Goal: Task Accomplishment & Management: Manage account settings

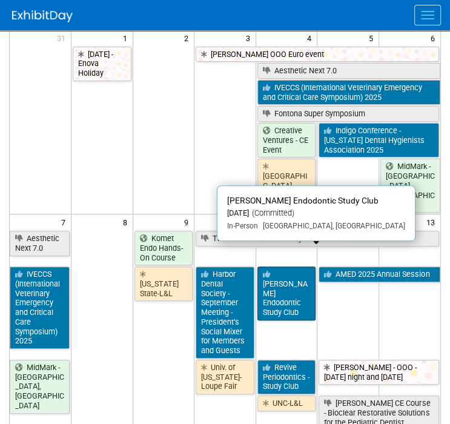
scroll to position [121, 0]
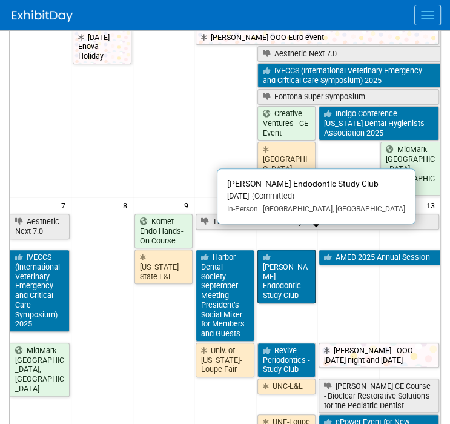
click at [293, 258] on link "[PERSON_NAME] Endodontic Study Club" at bounding box center [287, 277] width 59 height 54
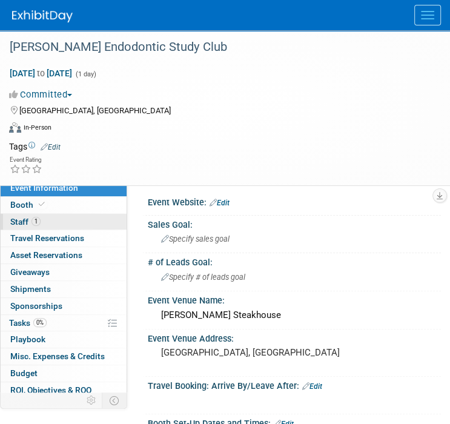
click at [28, 225] on span "Staff 1" at bounding box center [25, 222] width 30 height 10
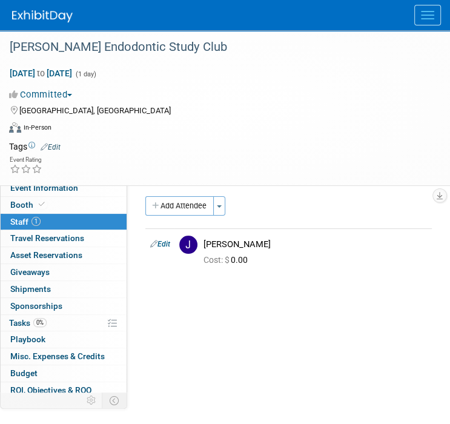
click at [39, 14] on img at bounding box center [42, 16] width 61 height 12
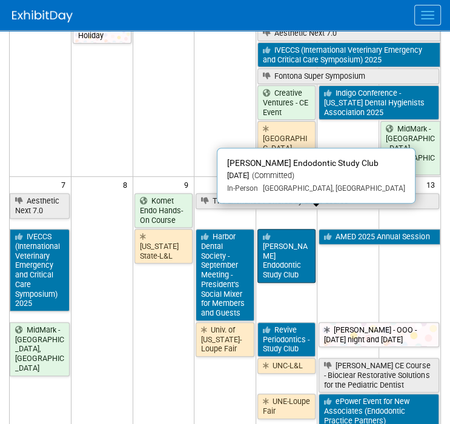
scroll to position [182, 0]
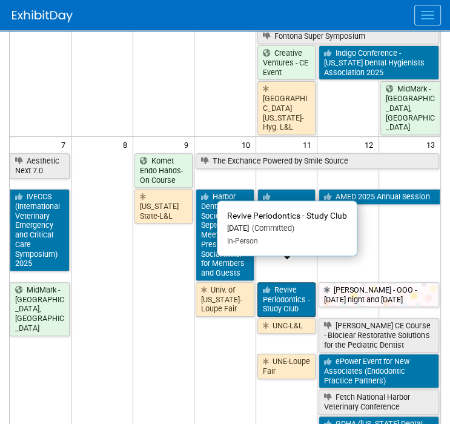
click at [280, 282] on link "Revive Periodontics - Study Club" at bounding box center [287, 299] width 59 height 35
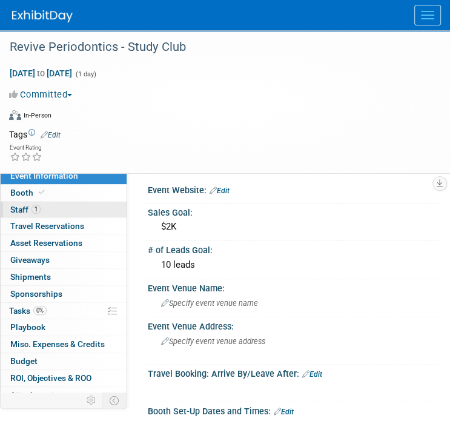
click at [50, 208] on link "1 Staff 1" at bounding box center [64, 210] width 126 height 16
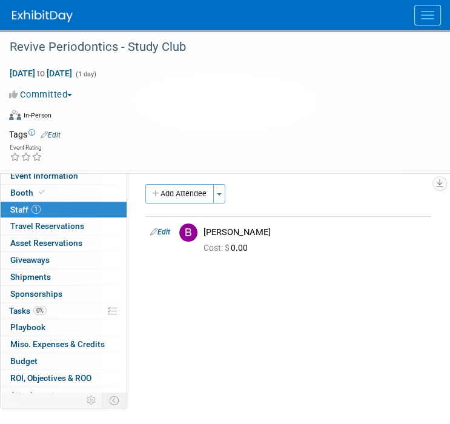
click at [47, 12] on img at bounding box center [42, 16] width 61 height 12
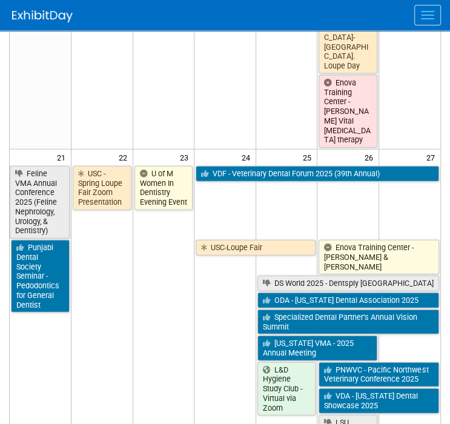
scroll to position [1273, 0]
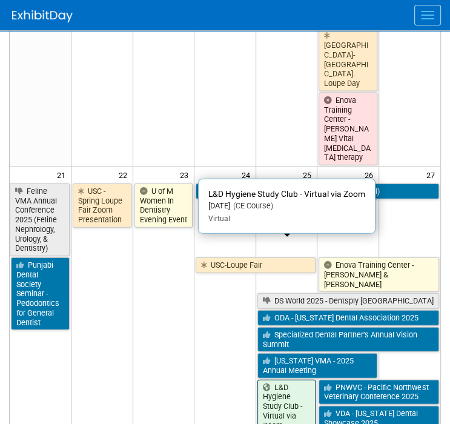
click at [276, 380] on link "L&D Hygiene Study Club - Virtual via Zoom" at bounding box center [287, 407] width 59 height 54
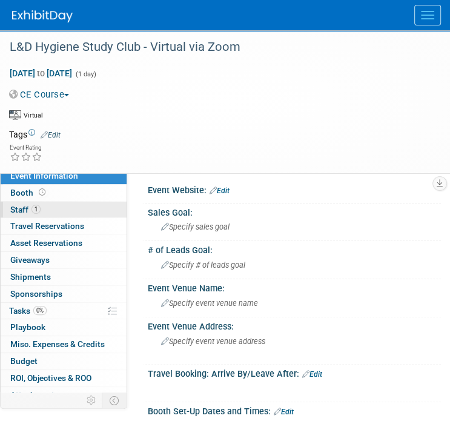
click at [74, 205] on link "1 Staff 1" at bounding box center [64, 210] width 126 height 16
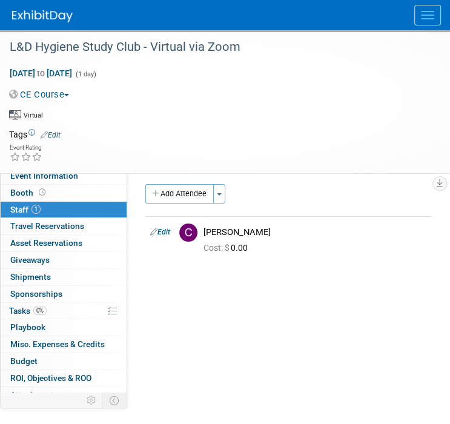
click at [19, 20] on img at bounding box center [42, 16] width 61 height 12
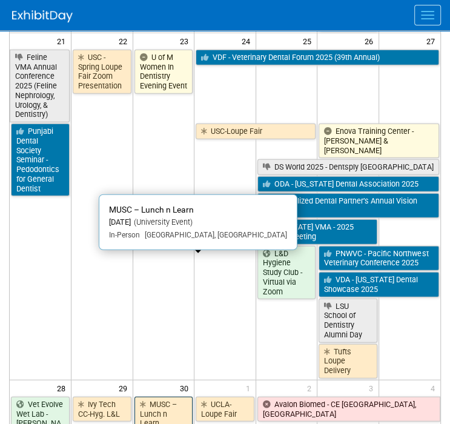
scroll to position [1455, 0]
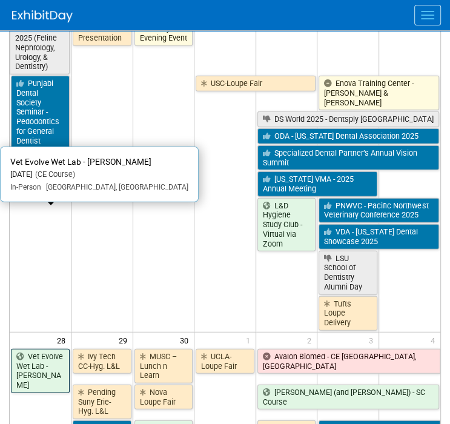
click at [52, 349] on link "Vet Evolve Wet Lab - [PERSON_NAME]" at bounding box center [40, 371] width 59 height 44
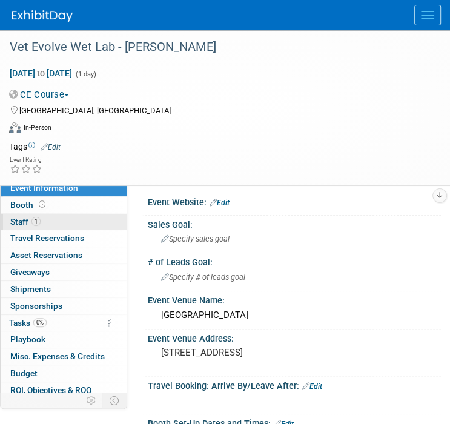
click at [37, 221] on span "1" at bounding box center [36, 221] width 9 height 9
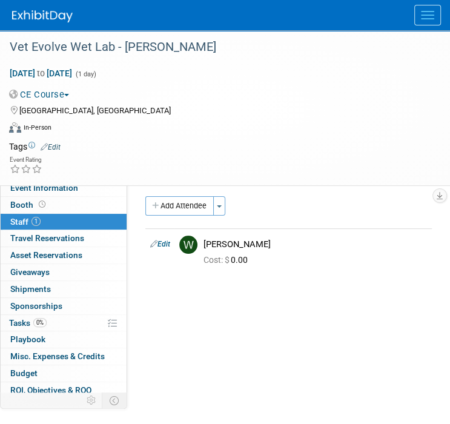
click at [24, 10] on img at bounding box center [42, 16] width 61 height 12
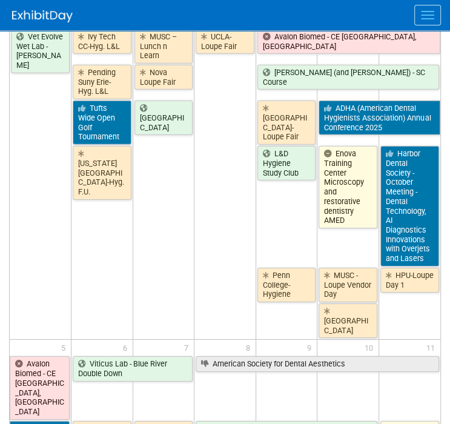
scroll to position [1758, 0]
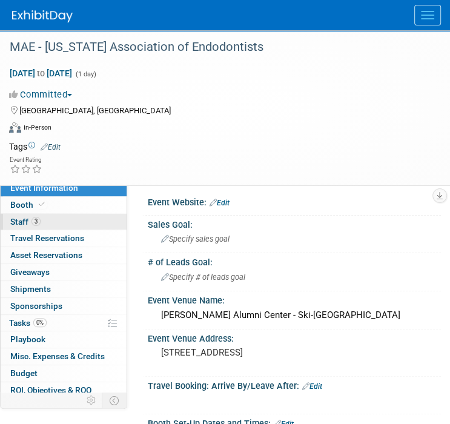
click at [25, 224] on span "Staff 3" at bounding box center [25, 222] width 30 height 10
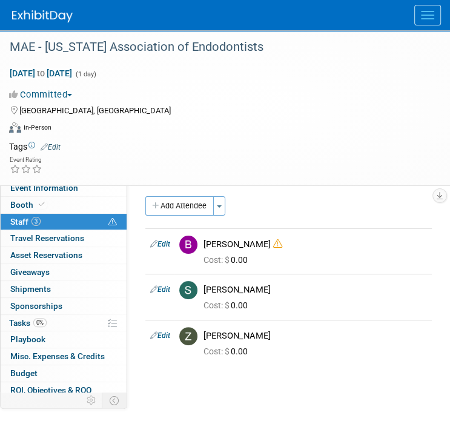
click at [19, 15] on img at bounding box center [42, 16] width 61 height 12
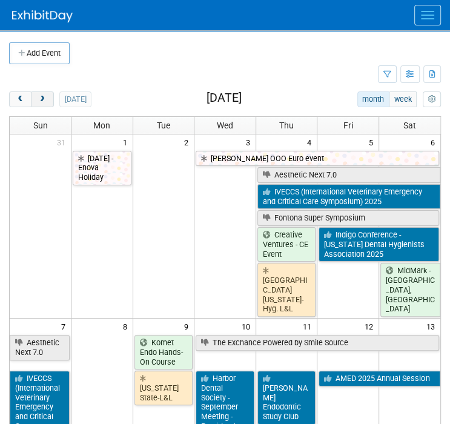
click at [36, 98] on button "next" at bounding box center [42, 100] width 22 height 16
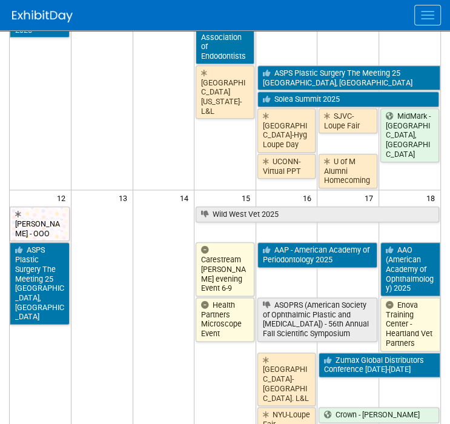
scroll to position [606, 0]
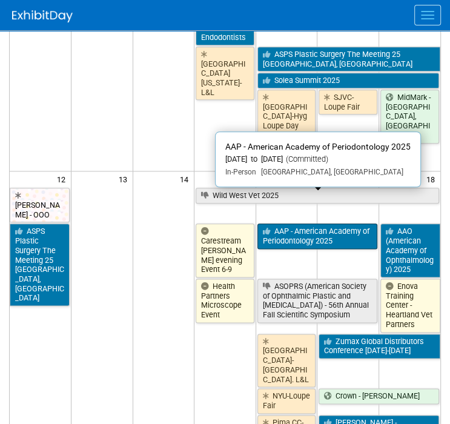
click at [300, 224] on link "AAP - American Academy of Periodontology 2025" at bounding box center [318, 236] width 120 height 25
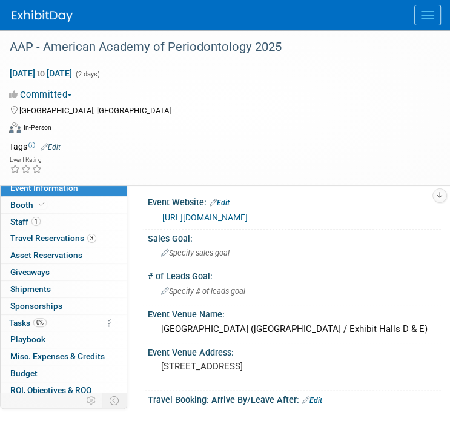
click at [39, 207] on icon at bounding box center [42, 204] width 6 height 7
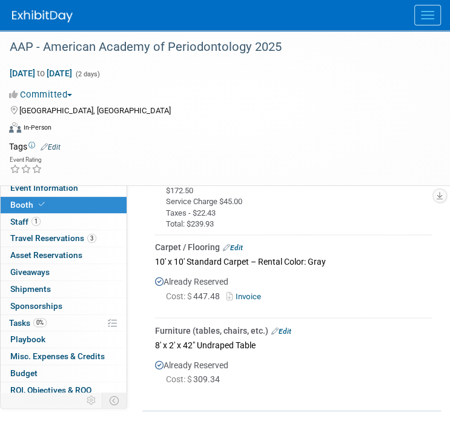
scroll to position [849, 0]
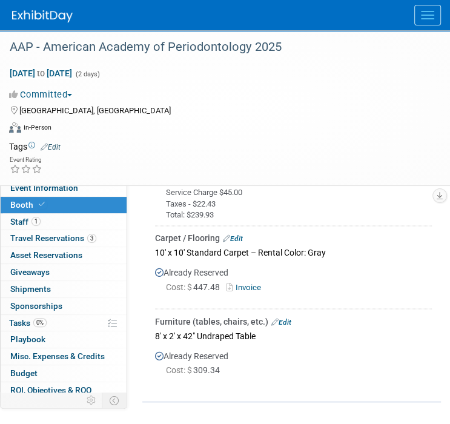
click at [45, 21] on img at bounding box center [42, 16] width 61 height 12
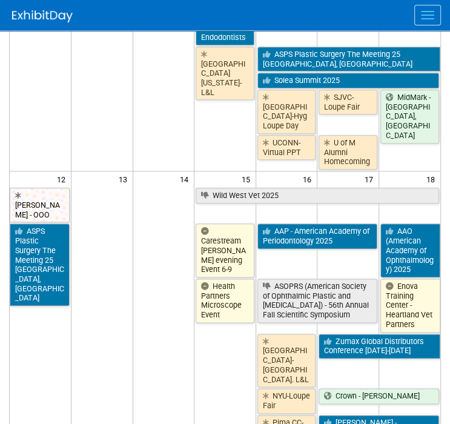
scroll to position [667, 0]
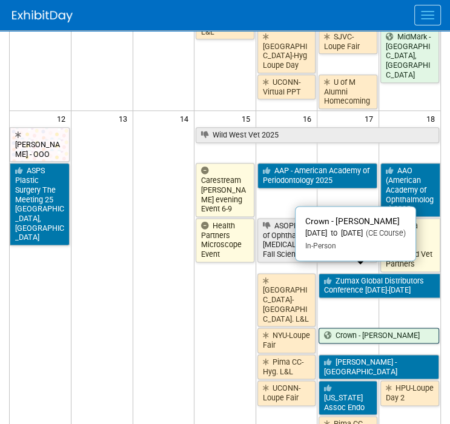
click at [339, 328] on link "Crown - [PERSON_NAME]" at bounding box center [379, 336] width 121 height 16
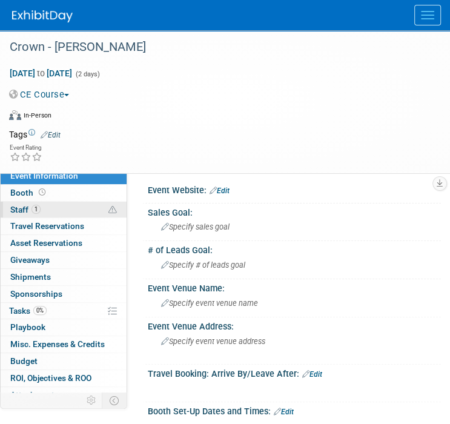
click at [39, 207] on span "1" at bounding box center [36, 209] width 9 height 9
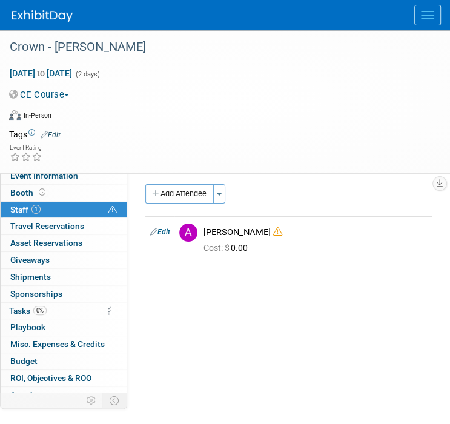
click at [29, 15] on img at bounding box center [42, 16] width 61 height 12
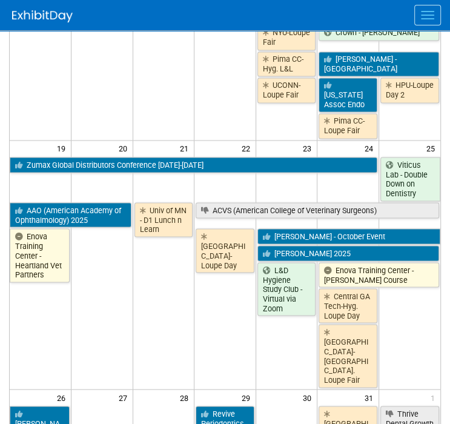
scroll to position [1030, 0]
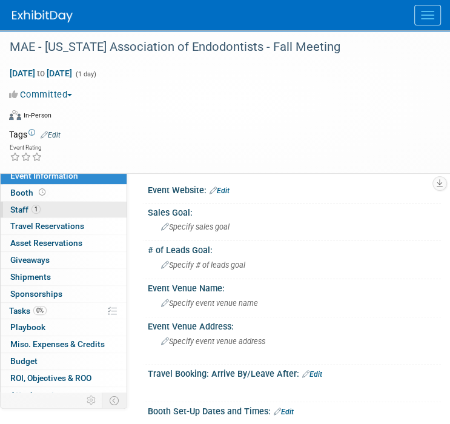
click at [20, 210] on span "Staff 1" at bounding box center [25, 210] width 30 height 10
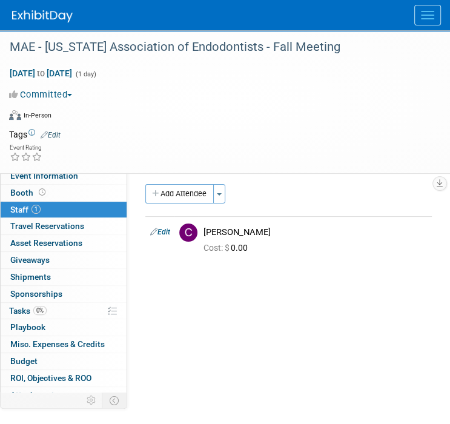
click at [16, 25] on div at bounding box center [231, 15] width 438 height 30
click at [15, 21] on img at bounding box center [42, 16] width 61 height 12
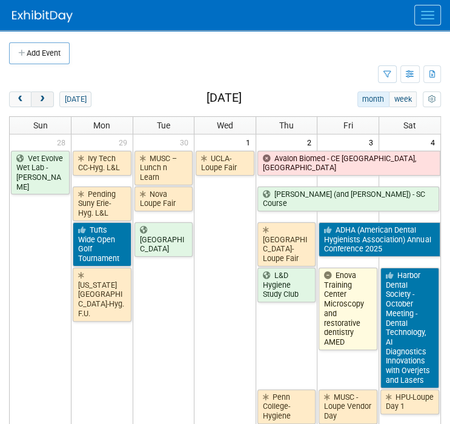
click at [45, 102] on span "next" at bounding box center [42, 100] width 9 height 8
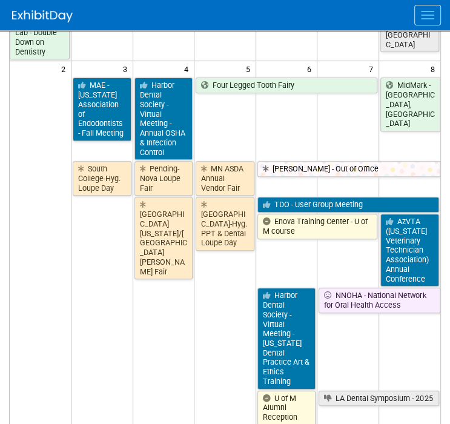
scroll to position [121, 0]
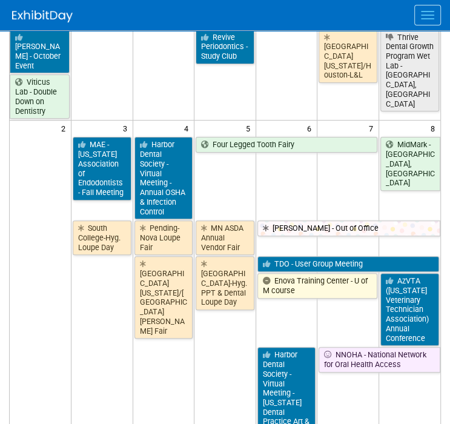
click at [293, 288] on td "Enova Training Center - U of M course" at bounding box center [317, 309] width 123 height 74
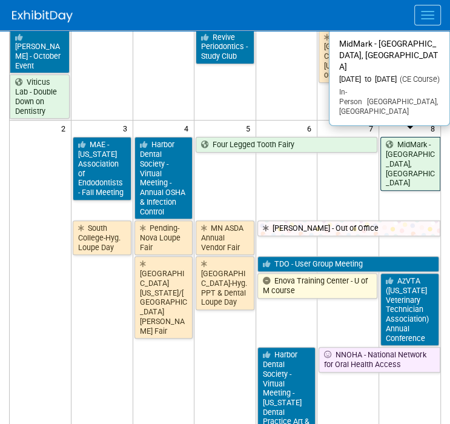
click at [417, 137] on link "MidMark - Discovery Bay, CA" at bounding box center [411, 164] width 60 height 54
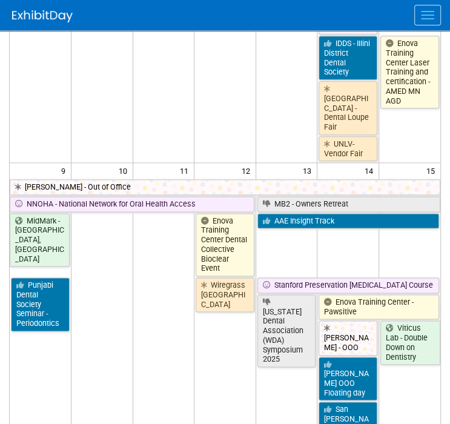
scroll to position [667, 0]
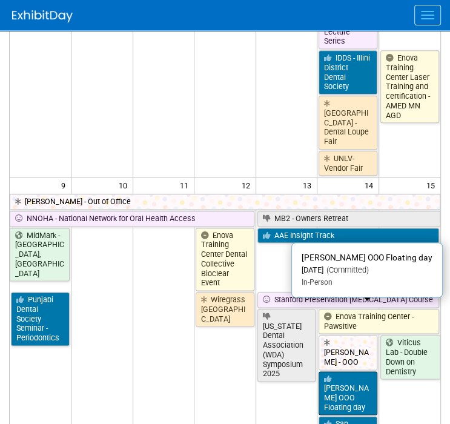
click at [346, 372] on link "Coley OOO Floating day" at bounding box center [348, 394] width 59 height 44
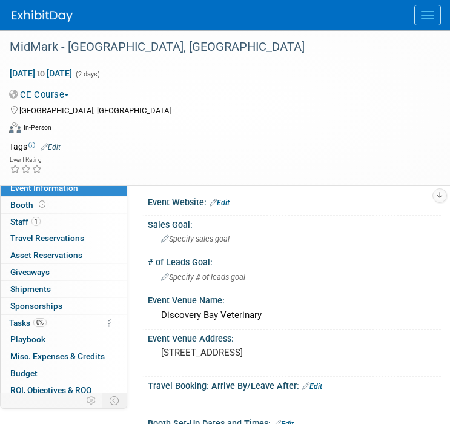
click at [28, 224] on span "Staff 1" at bounding box center [25, 222] width 30 height 10
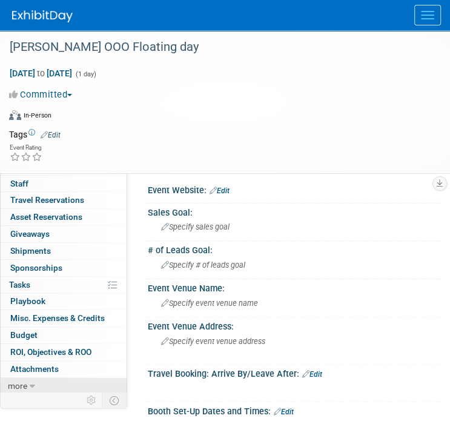
click at [36, 379] on link "more" at bounding box center [64, 386] width 126 height 16
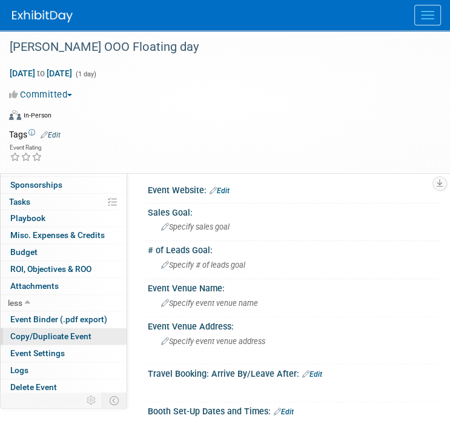
scroll to position [110, 0]
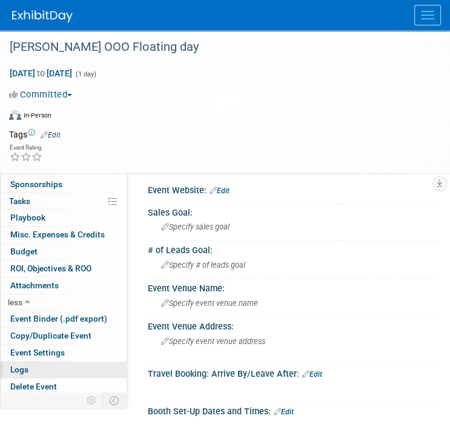
click at [35, 365] on link "Logs" at bounding box center [64, 370] width 126 height 16
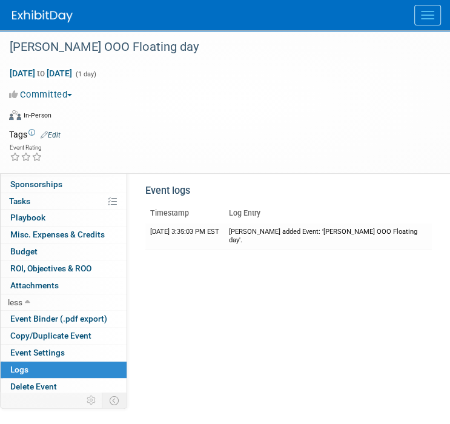
click at [13, 8] on link at bounding box center [49, 10] width 75 height 10
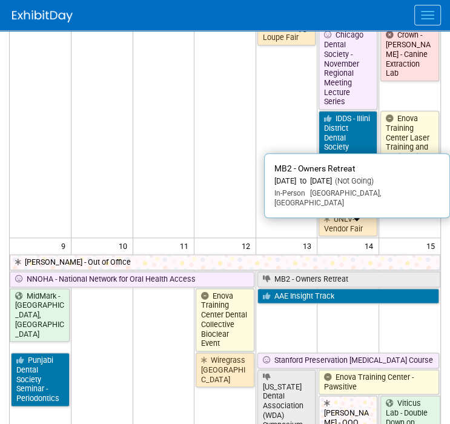
scroll to position [667, 0]
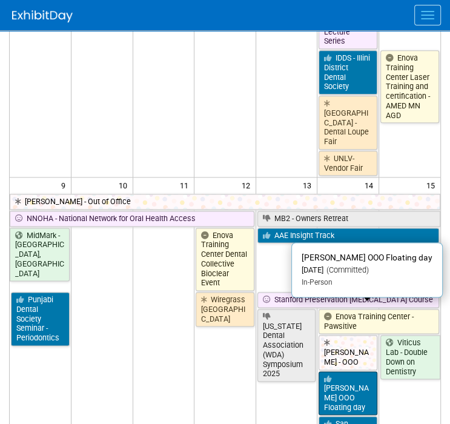
click at [336, 372] on link "[PERSON_NAME] OOO Floating day" at bounding box center [348, 394] width 59 height 44
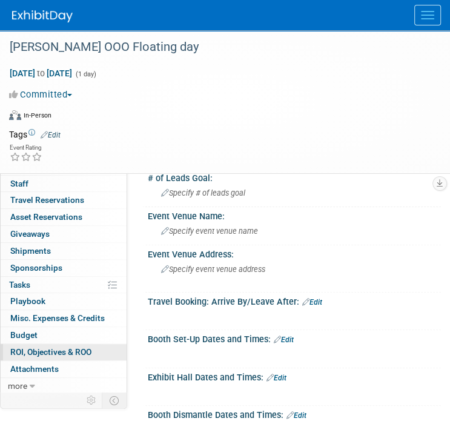
scroll to position [121, 0]
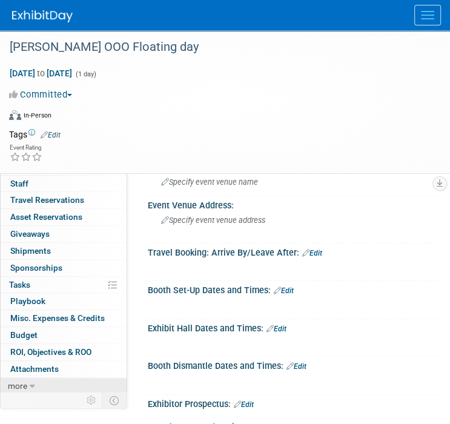
click at [48, 386] on link "more" at bounding box center [64, 386] width 126 height 16
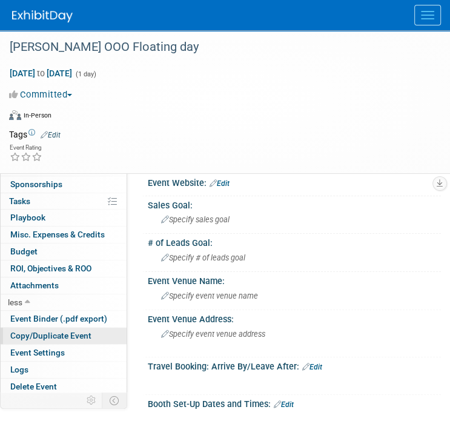
scroll to position [0, 0]
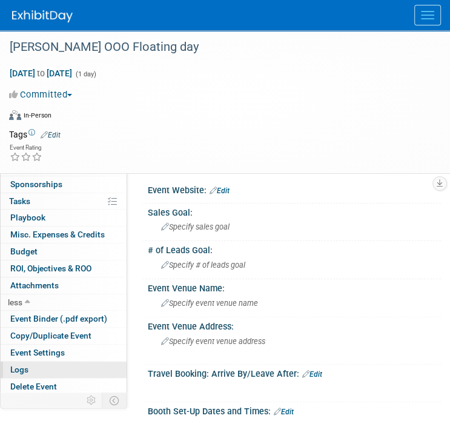
click at [45, 366] on link "Logs" at bounding box center [64, 370] width 126 height 16
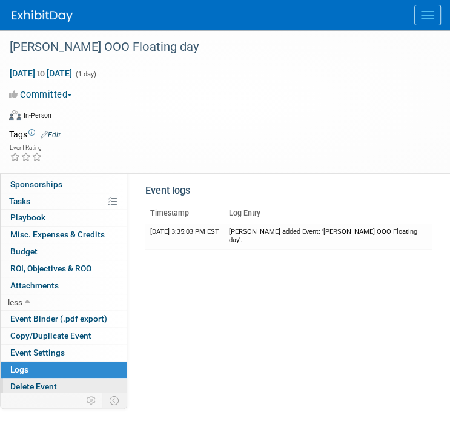
click at [26, 383] on span "Delete Event" at bounding box center [33, 387] width 47 height 10
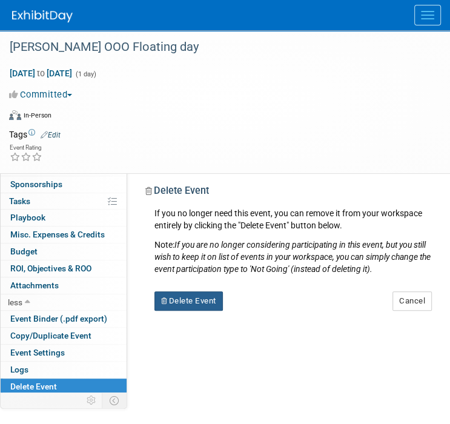
click at [169, 298] on button "Delete Event" at bounding box center [189, 301] width 68 height 19
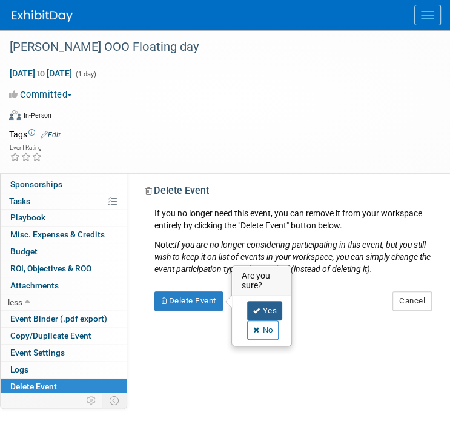
click at [257, 305] on link "Yes" at bounding box center [264, 310] width 35 height 19
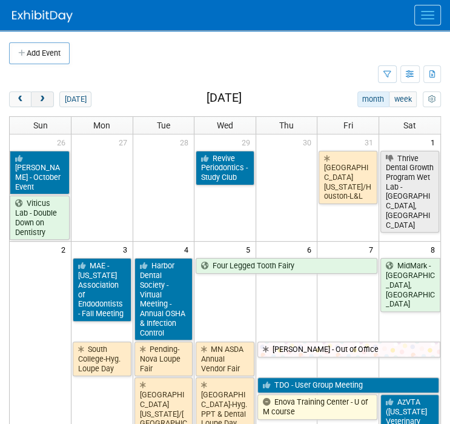
click at [38, 102] on span "next" at bounding box center [42, 100] width 9 height 8
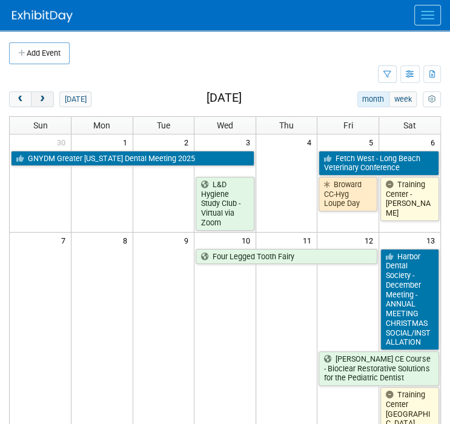
drag, startPoint x: 44, startPoint y: 107, endPoint x: 47, endPoint y: 92, distance: 16.2
click at [44, 102] on div "[DATE] month week [DATE] Sun Mon Tue Wed Thu Fri Sat 30 1 2 3 4 5 6 GNYDM [GEOG…" at bounding box center [225, 370] width 432 height 556
click at [45, 101] on span "next" at bounding box center [42, 100] width 9 height 8
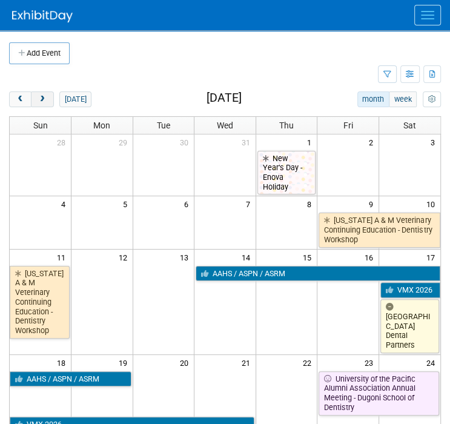
click at [38, 104] on button "next" at bounding box center [42, 100] width 22 height 16
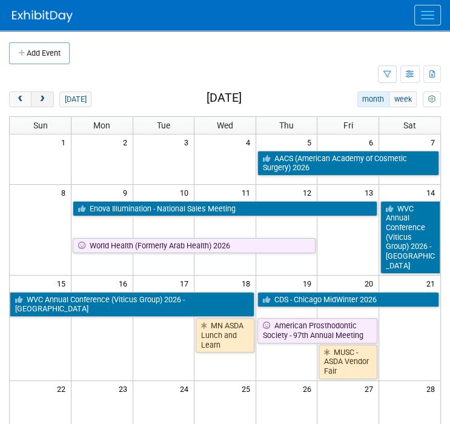
click at [47, 102] on button "next" at bounding box center [42, 100] width 22 height 16
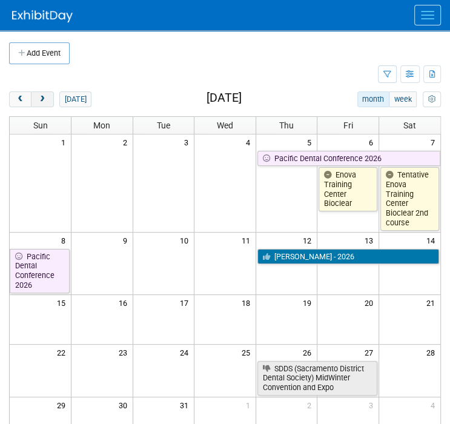
click at [41, 99] on span "next" at bounding box center [42, 100] width 9 height 8
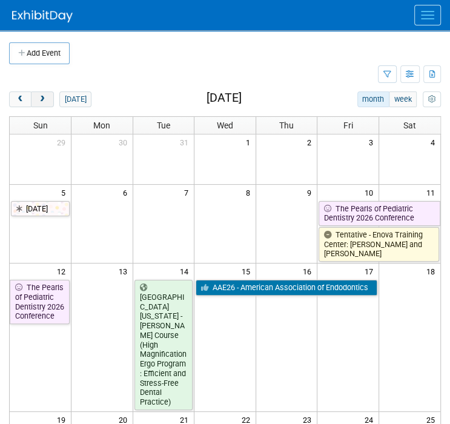
click at [44, 101] on span "next" at bounding box center [42, 100] width 9 height 8
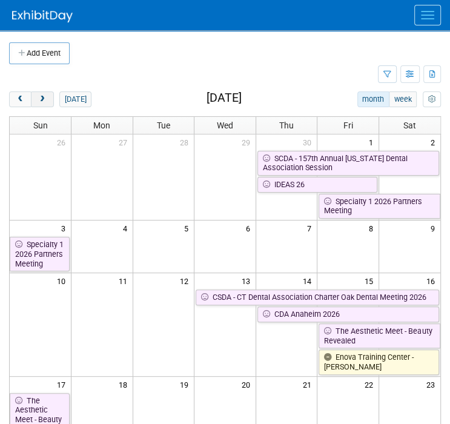
click at [48, 96] on button "next" at bounding box center [42, 100] width 22 height 16
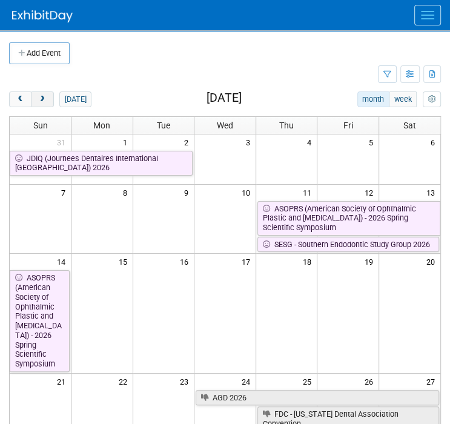
click at [41, 96] on span "next" at bounding box center [42, 100] width 9 height 8
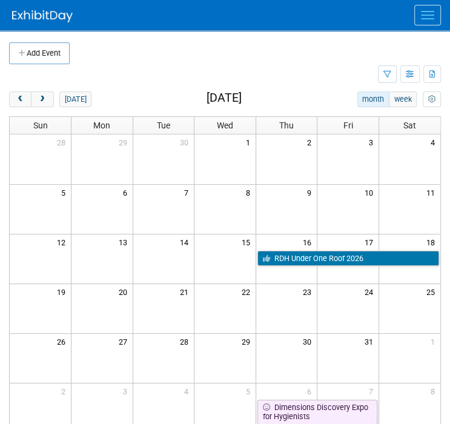
scroll to position [61, 0]
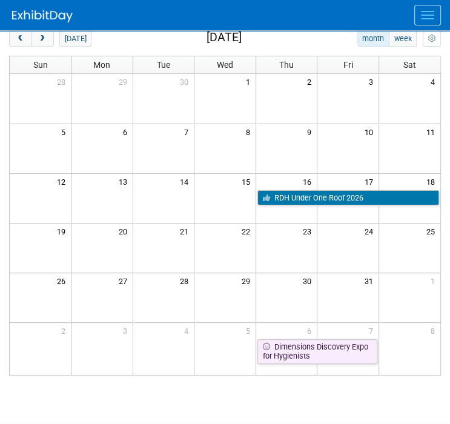
click at [122, 141] on td at bounding box center [103, 149] width 62 height 50
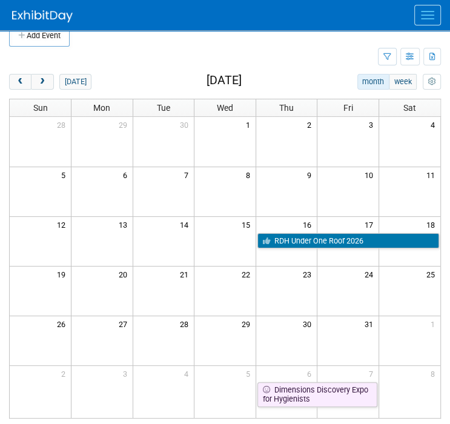
scroll to position [0, 0]
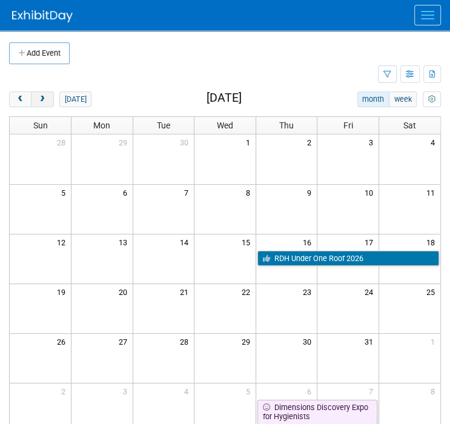
click at [38, 96] on span "next" at bounding box center [42, 100] width 9 height 8
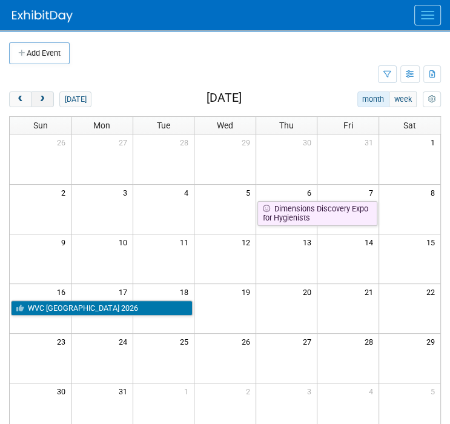
click at [36, 98] on button "next" at bounding box center [42, 100] width 22 height 16
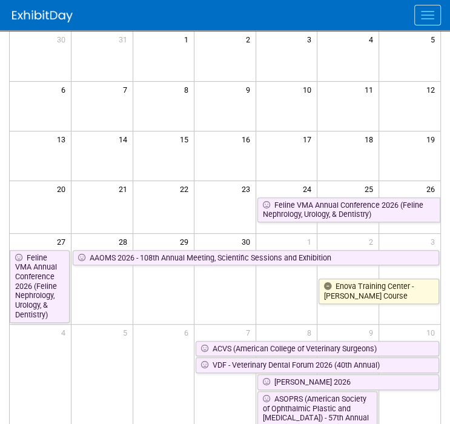
scroll to position [121, 0]
